Goal: Task Accomplishment & Management: Manage account settings

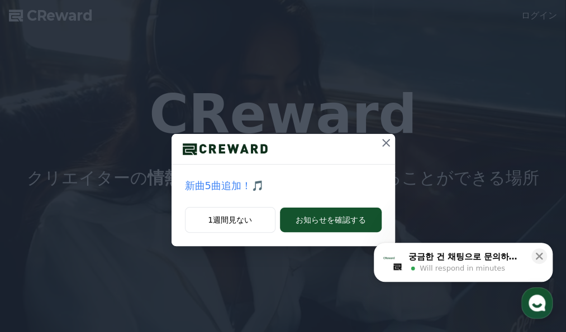
click at [385, 141] on icon at bounding box center [385, 142] width 13 height 13
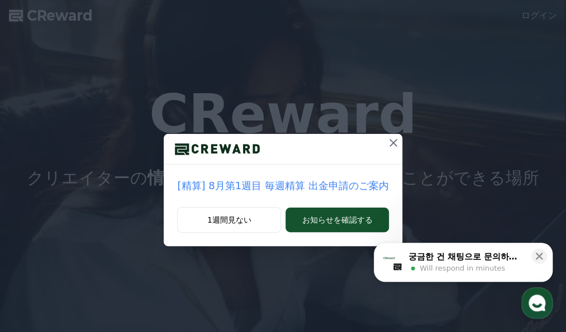
click at [390, 144] on icon at bounding box center [393, 142] width 13 height 13
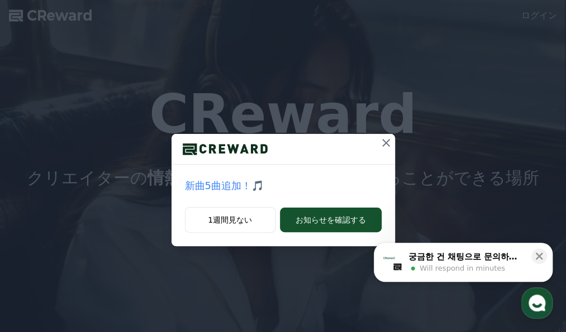
click at [388, 141] on icon at bounding box center [386, 143] width 8 height 8
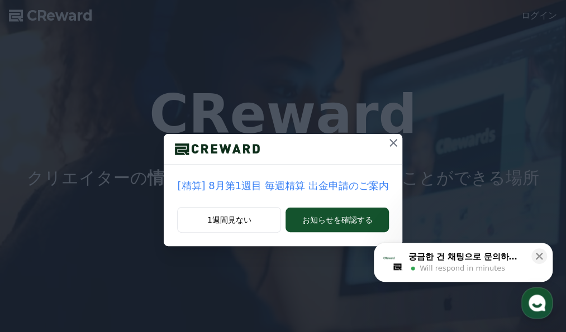
click at [388, 141] on icon at bounding box center [393, 142] width 13 height 13
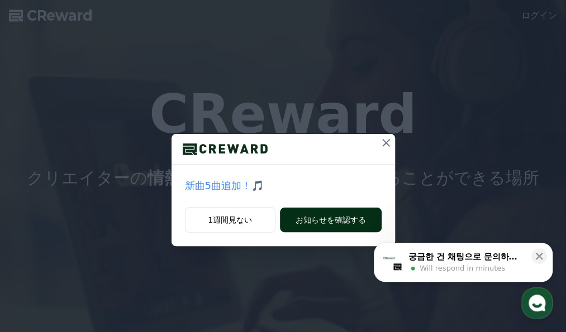
click at [328, 216] on button "お知らせを確認する" at bounding box center [331, 220] width 102 height 25
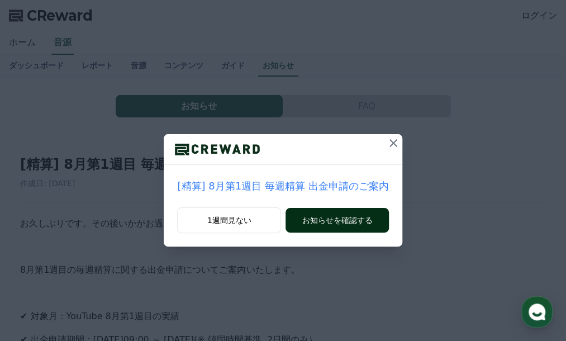
click at [360, 215] on button "お知らせを確認する" at bounding box center [336, 220] width 103 height 25
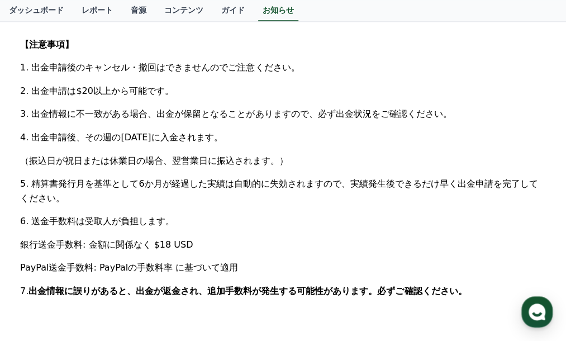
scroll to position [503, 0]
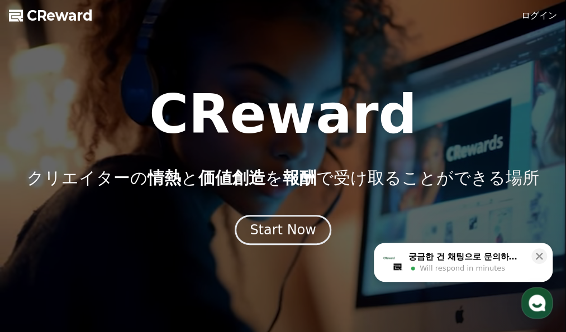
click at [536, 15] on link "ログイン" at bounding box center [539, 15] width 36 height 13
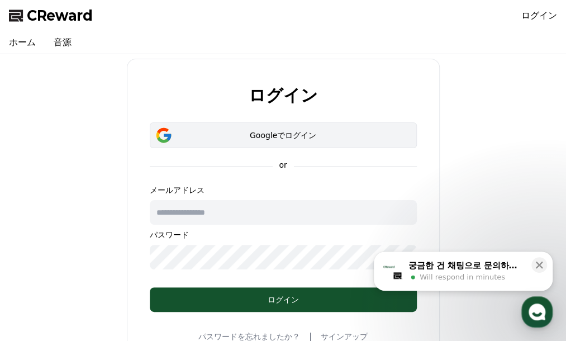
click at [350, 142] on button "Googleでログイン" at bounding box center [283, 135] width 267 height 26
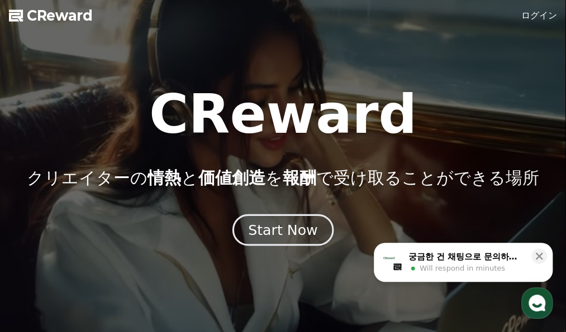
click at [309, 222] on div "Start Now" at bounding box center [282, 230] width 69 height 19
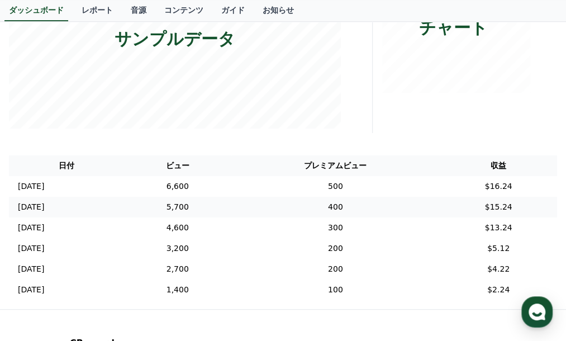
scroll to position [179, 0]
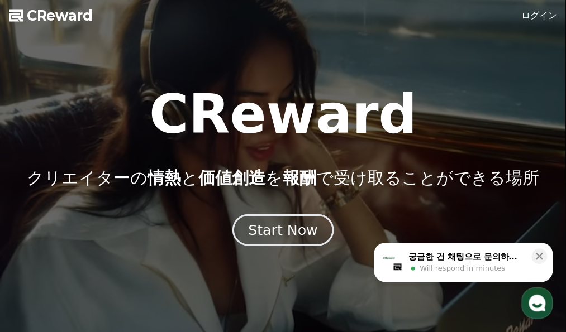
click at [275, 234] on div "Start Now" at bounding box center [282, 230] width 69 height 19
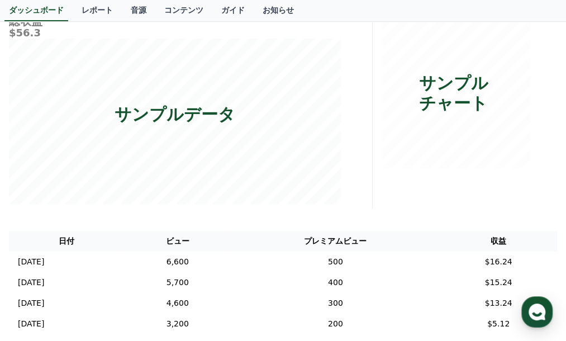
scroll to position [179, 0]
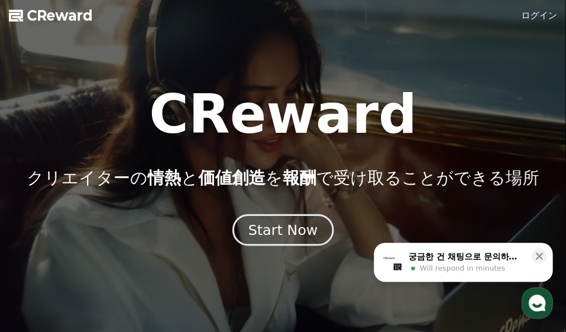
click at [272, 238] on button "Start Now" at bounding box center [282, 230] width 101 height 32
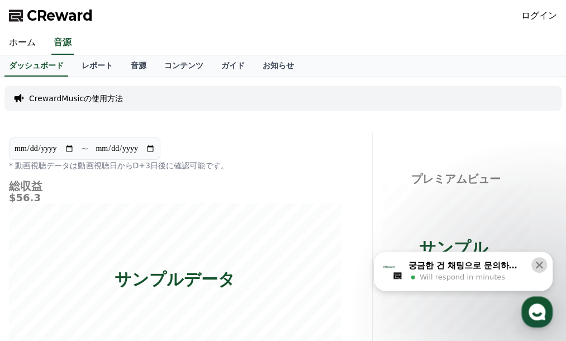
click at [541, 268] on icon at bounding box center [538, 264] width 11 height 11
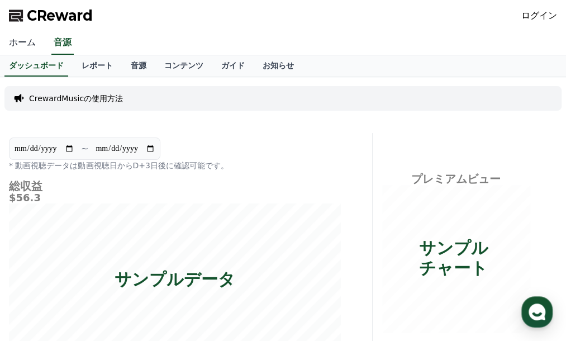
click at [26, 46] on link "ホーム" at bounding box center [22, 42] width 45 height 23
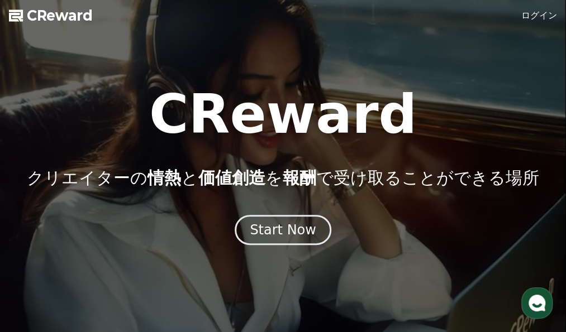
click at [552, 12] on link "ログイン" at bounding box center [539, 15] width 36 height 13
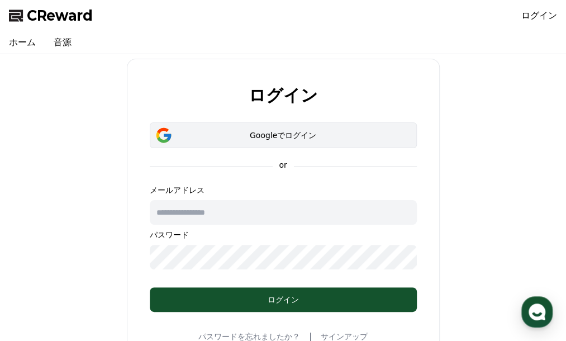
click at [297, 131] on div "Googleでログイン" at bounding box center [283, 135] width 235 height 11
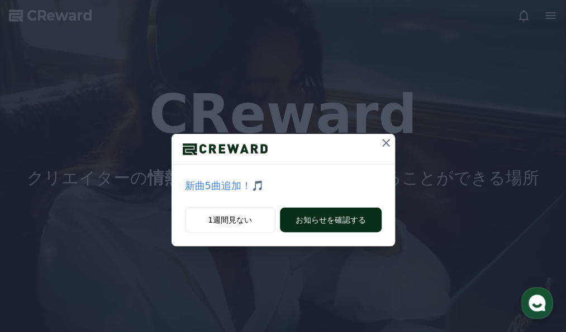
click at [321, 225] on button "お知らせを確認する" at bounding box center [331, 220] width 102 height 25
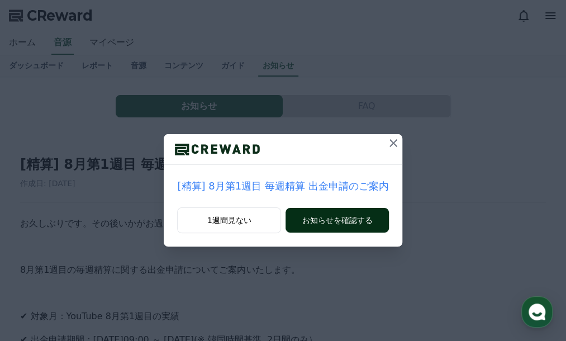
click at [312, 226] on button "お知らせを確認する" at bounding box center [336, 220] width 103 height 25
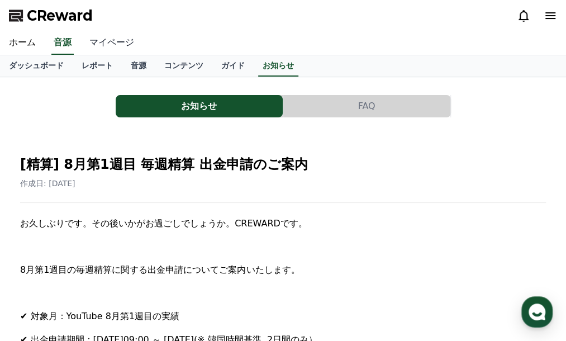
click at [104, 44] on link "マイページ" at bounding box center [111, 42] width 63 height 23
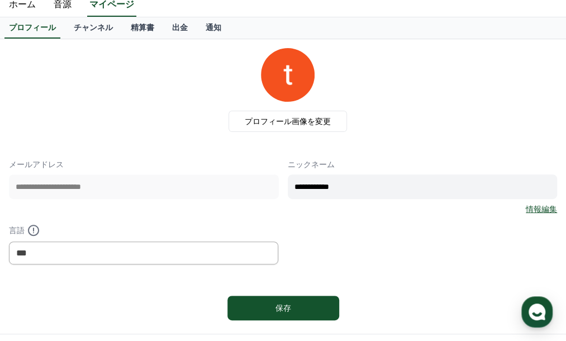
scroll to position [56, 0]
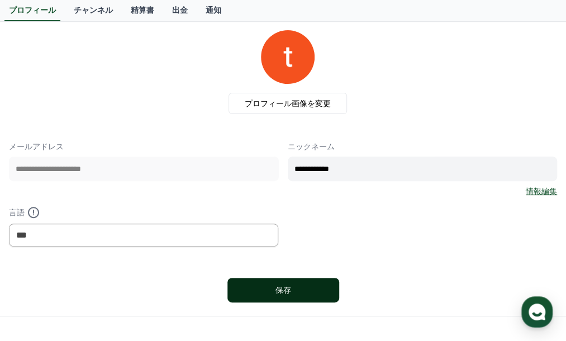
click at [331, 291] on button "保存" at bounding box center [283, 290] width 112 height 25
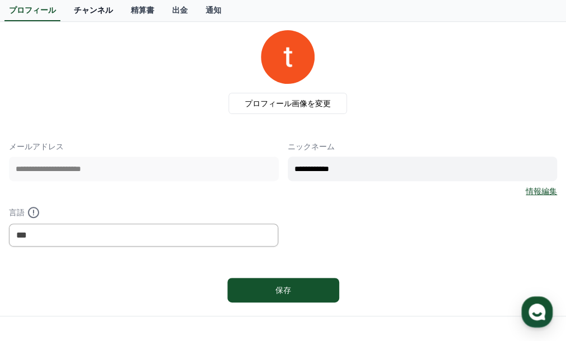
click at [78, 13] on link "チャンネル" at bounding box center [93, 10] width 57 height 21
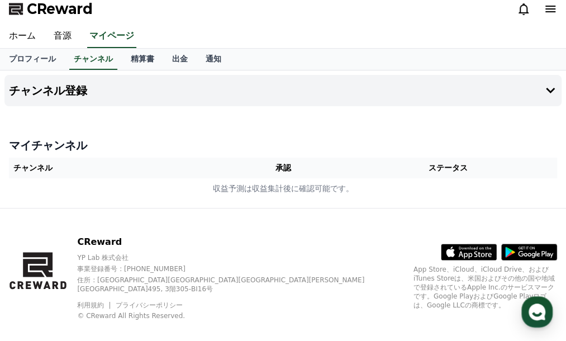
scroll to position [12, 0]
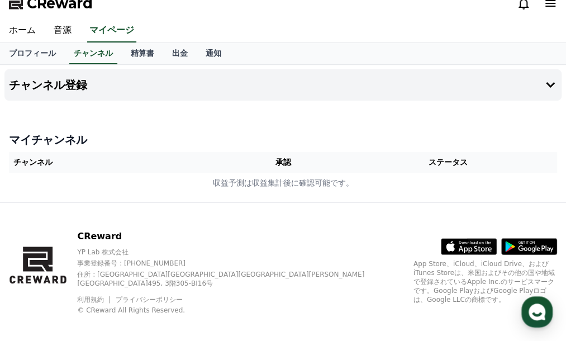
click at [291, 162] on th "承認" at bounding box center [283, 162] width 112 height 21
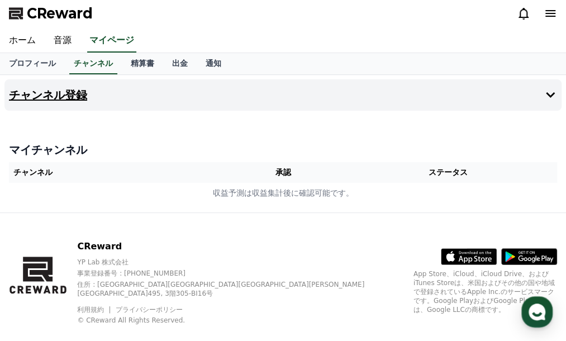
scroll to position [0, 0]
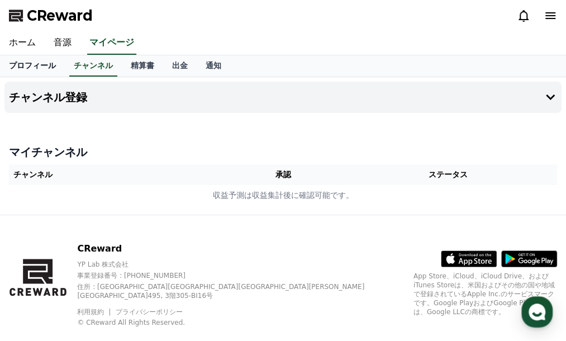
click at [23, 71] on link "プロフィール" at bounding box center [32, 65] width 65 height 21
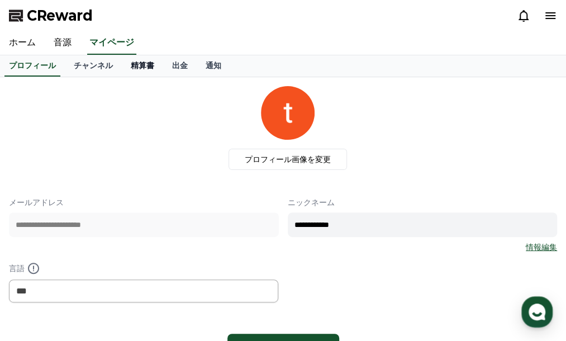
click at [122, 71] on link "精算書" at bounding box center [142, 65] width 41 height 21
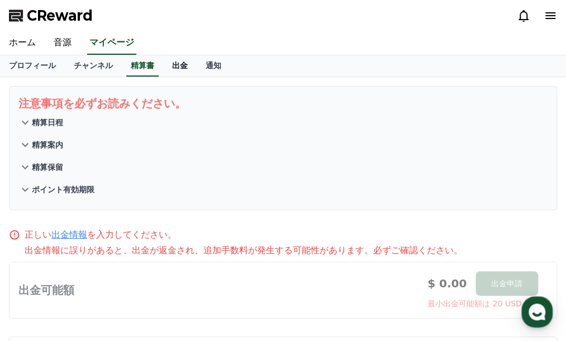
click at [163, 69] on link "出金" at bounding box center [180, 65] width 34 height 21
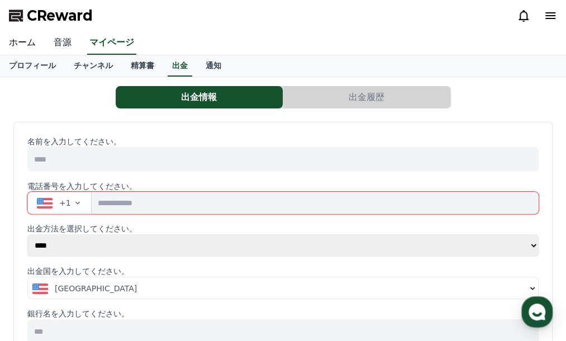
click at [58, 47] on link "音源" at bounding box center [63, 42] width 36 height 23
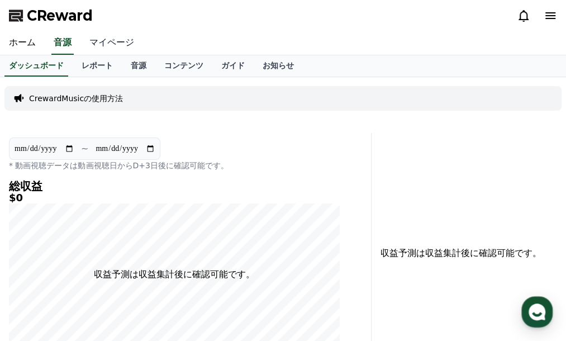
click at [106, 44] on link "マイページ" at bounding box center [111, 42] width 63 height 23
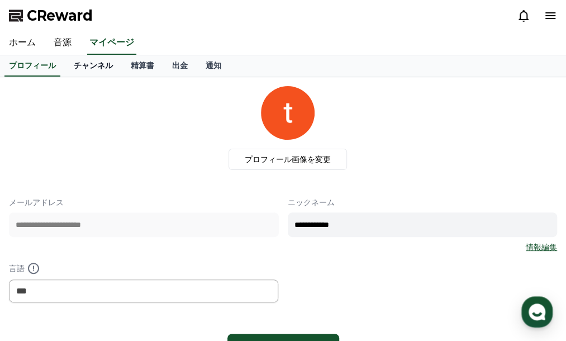
click at [84, 68] on link "チャンネル" at bounding box center [93, 65] width 57 height 21
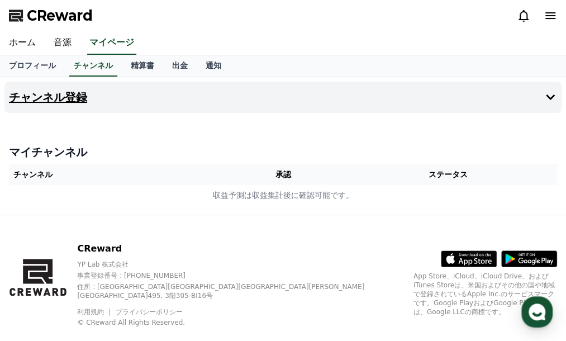
click at [70, 99] on h4 "チャンネル登録" at bounding box center [48, 97] width 78 height 12
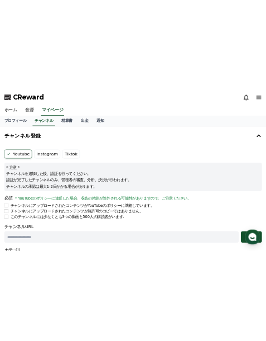
scroll to position [56, 0]
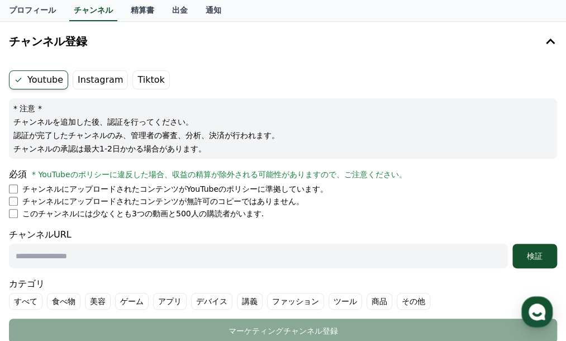
click at [79, 259] on input "text" at bounding box center [258, 256] width 499 height 25
